Goal: Navigation & Orientation: Find specific page/section

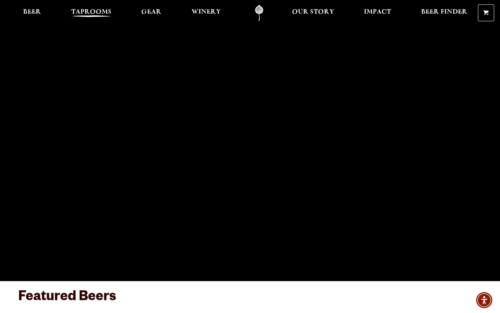
click at [108, 10] on span "Taprooms" at bounding box center [91, 12] width 40 height 6
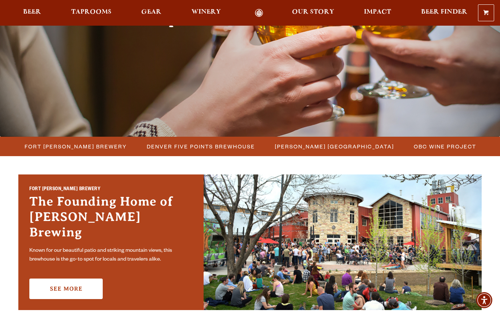
scroll to position [49, 0]
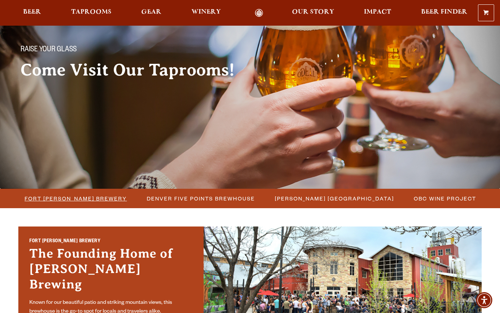
click at [107, 198] on span "Fort [PERSON_NAME] Brewery" at bounding box center [76, 198] width 102 height 11
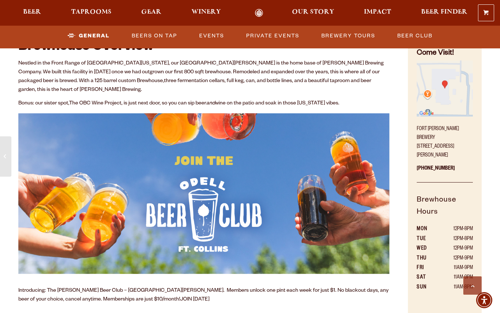
scroll to position [314, 0]
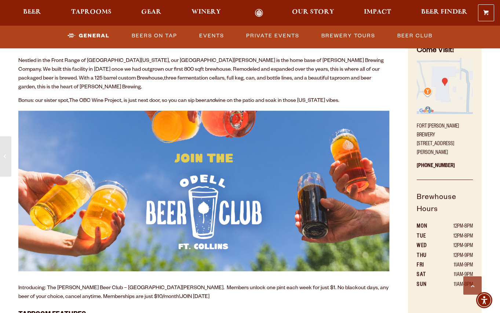
click at [257, 14] on link "Odell Home" at bounding box center [258, 13] width 27 height 8
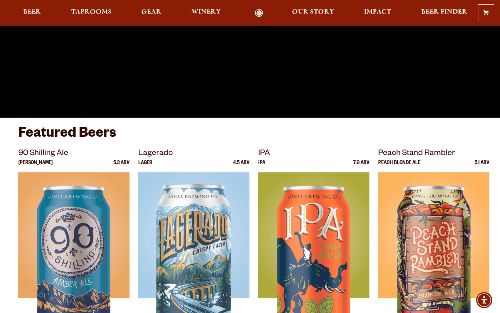
scroll to position [160, 0]
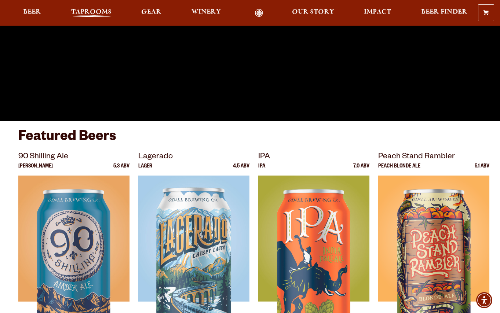
click at [85, 11] on span "Taprooms" at bounding box center [91, 12] width 40 height 6
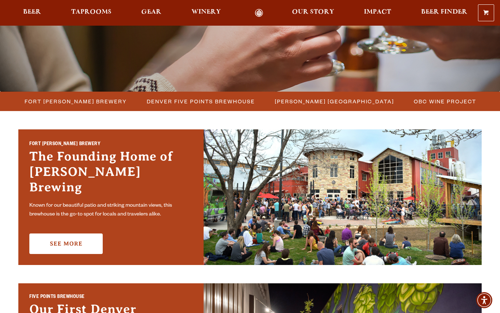
scroll to position [145, 0]
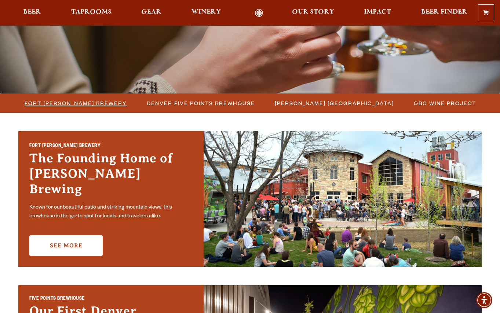
click at [100, 101] on span "Fort [PERSON_NAME] Brewery" at bounding box center [76, 103] width 102 height 11
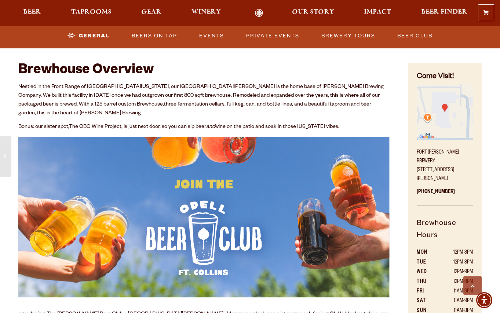
scroll to position [293, 0]
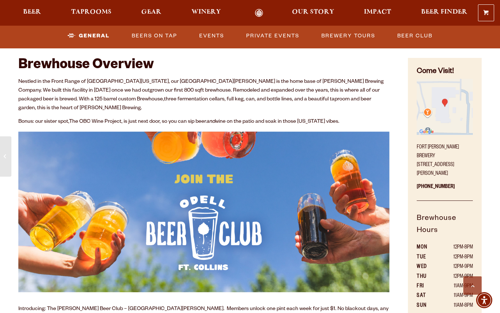
click at [224, 191] on img at bounding box center [203, 212] width 371 height 161
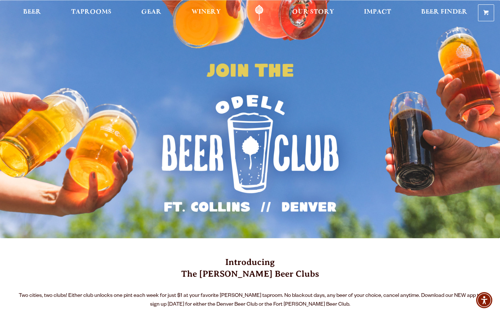
click at [259, 13] on link "Odell Home" at bounding box center [258, 13] width 27 height 16
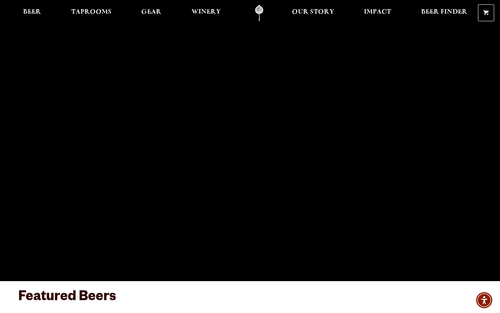
click at [259, 10] on link "Odell Home" at bounding box center [258, 13] width 27 height 16
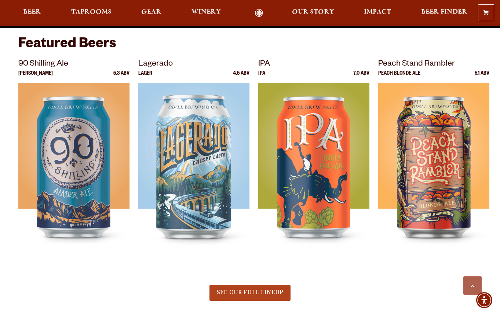
scroll to position [253, 0]
